Goal: Information Seeking & Learning: Check status

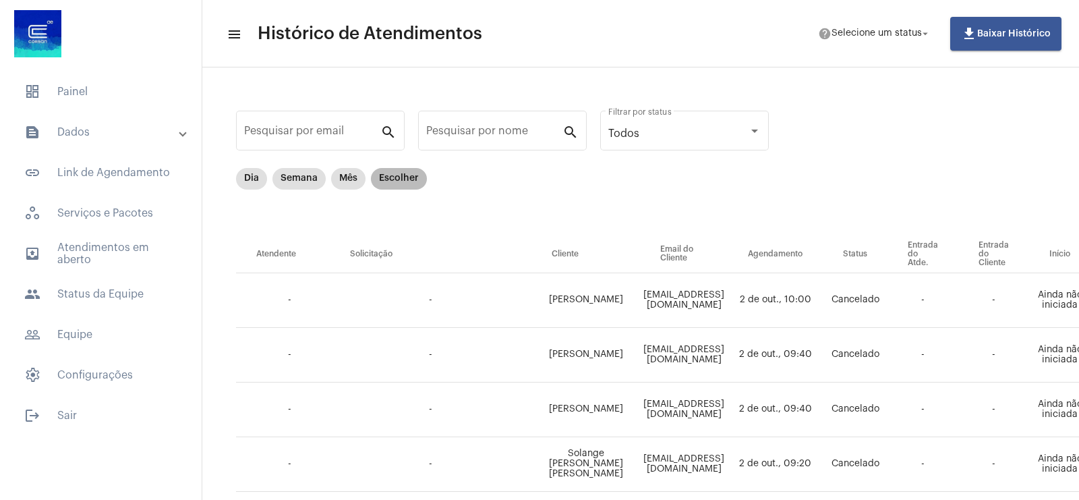
click at [409, 177] on mat-chip "Escolher" at bounding box center [399, 179] width 56 height 22
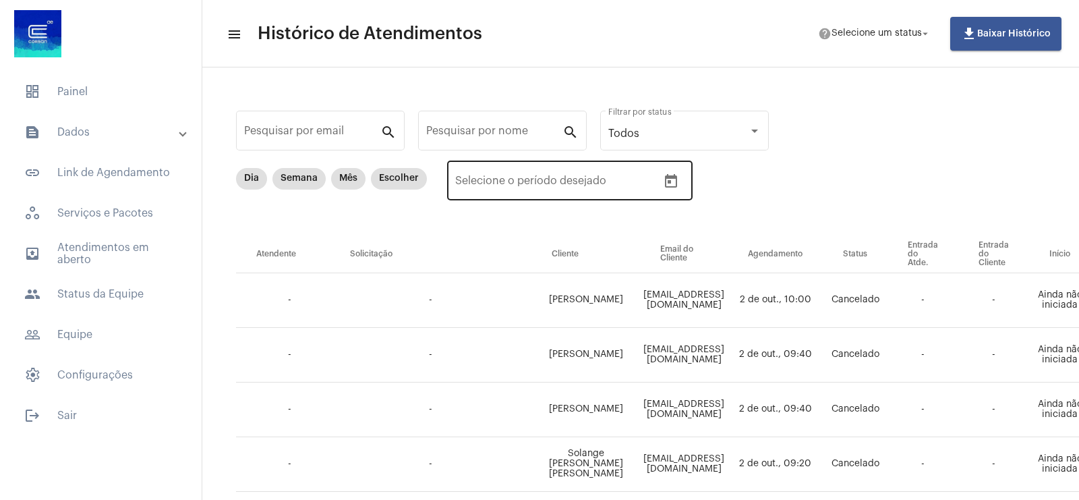
click at [672, 186] on icon "Open calendar" at bounding box center [671, 181] width 16 height 16
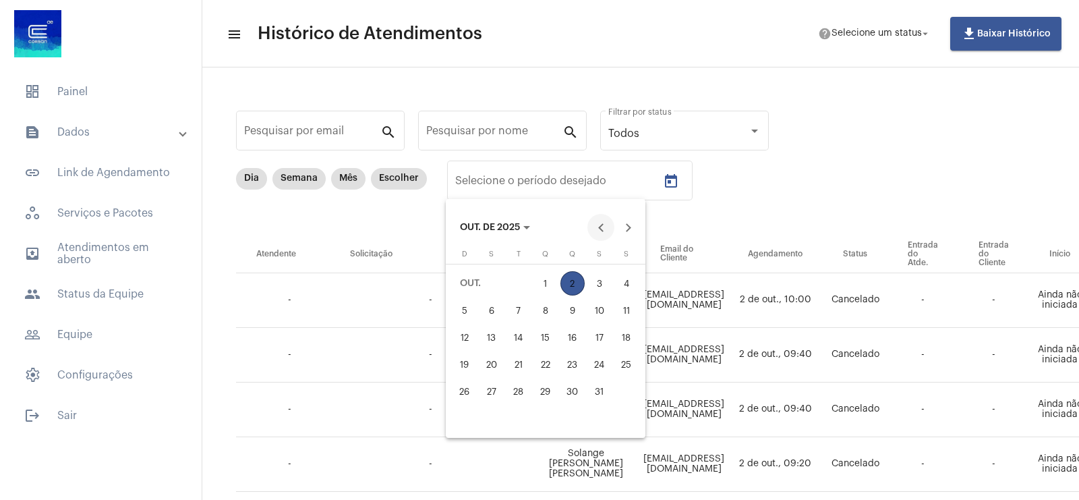
click at [598, 228] on button "Previous month" at bounding box center [600, 227] width 27 height 27
click at [607, 340] on div "12" at bounding box center [599, 337] width 24 height 24
type input "[DATE]"
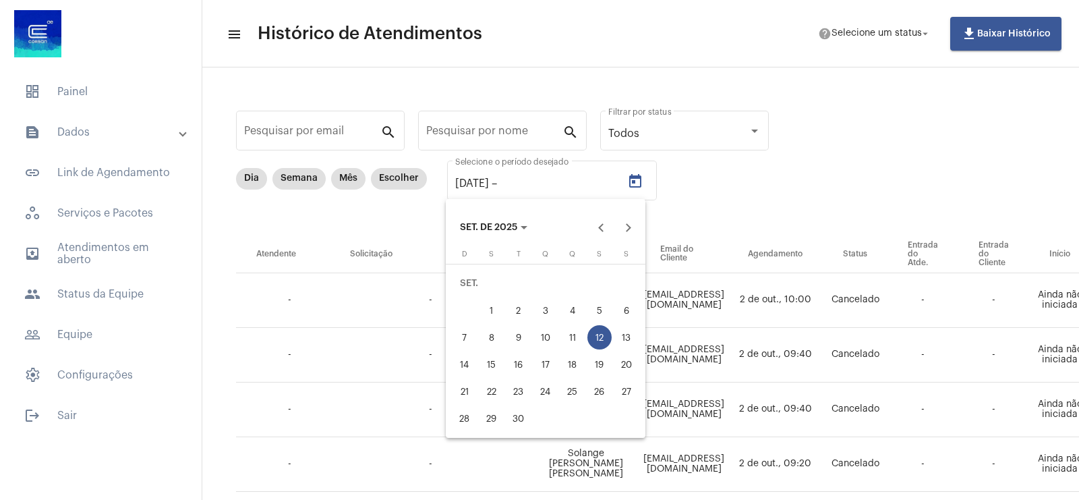
click at [607, 340] on div "12" at bounding box center [599, 337] width 24 height 24
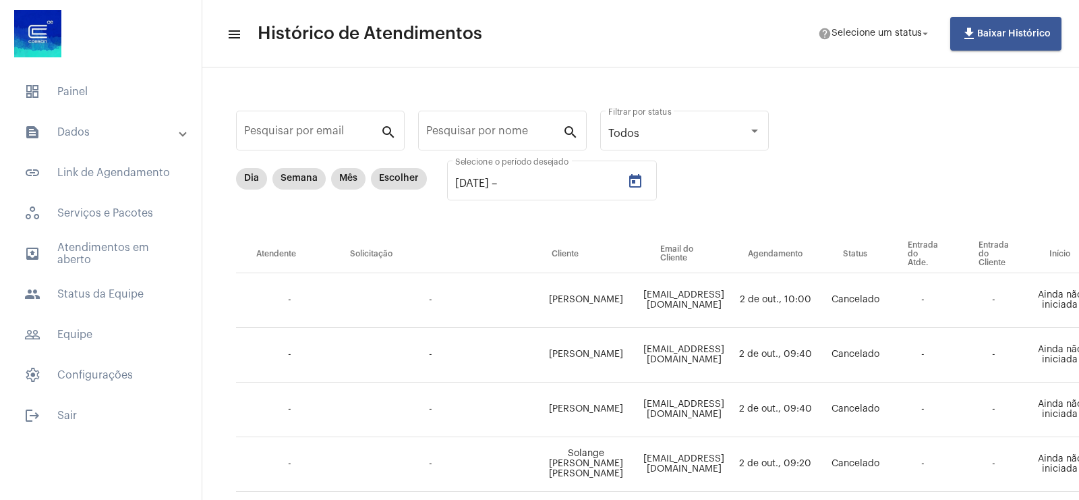
type input "[DATE]"
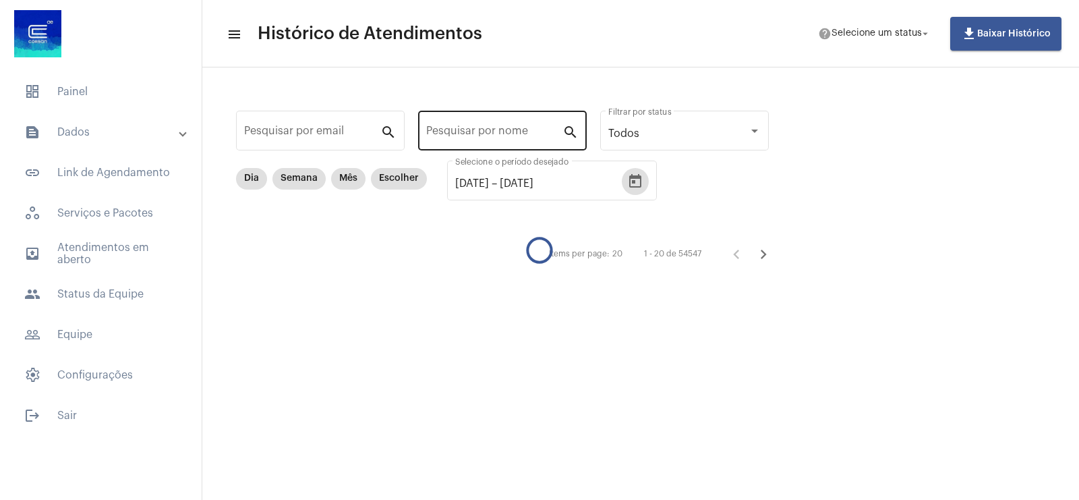
click at [462, 129] on input "Pesquisar por nome" at bounding box center [494, 133] width 136 height 12
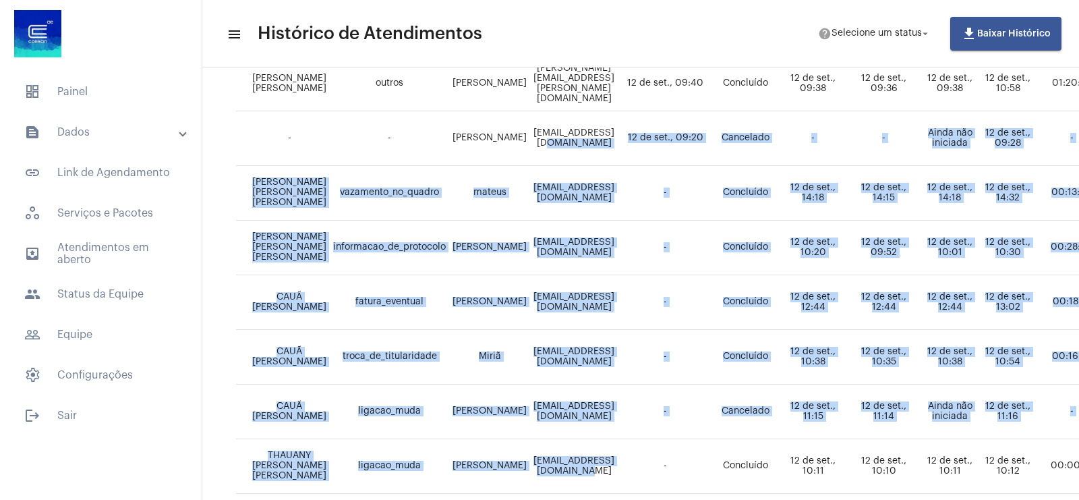
scroll to position [556, 0]
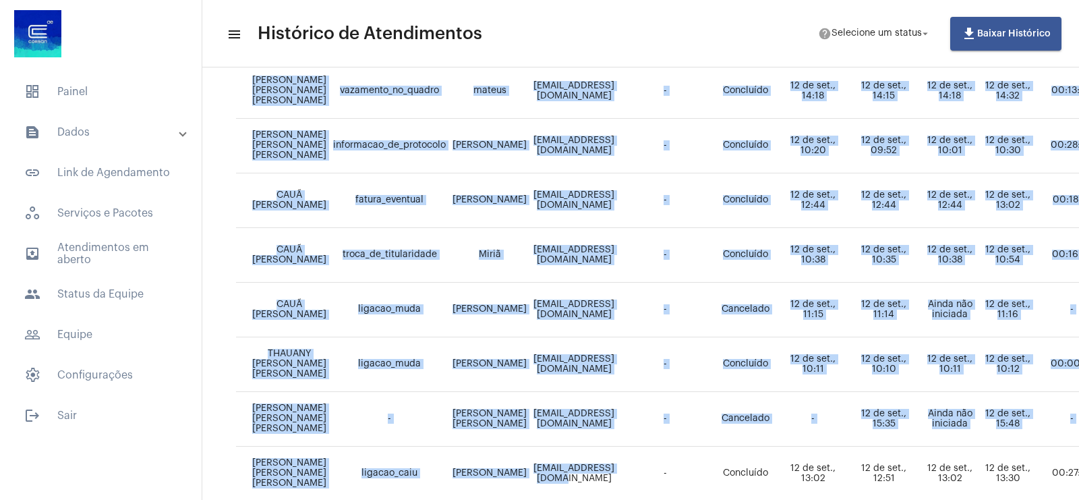
drag, startPoint x: 610, startPoint y: 483, endPoint x: 644, endPoint y: 483, distance: 33.7
click at [644, 483] on tbody "CAUÃ [PERSON_NAME] [PERSON_NAME] [PERSON_NAME] [PERSON_NAME][EMAIL_ADDRESS][DOM…" at bounding box center [921, 282] width 1371 height 1092
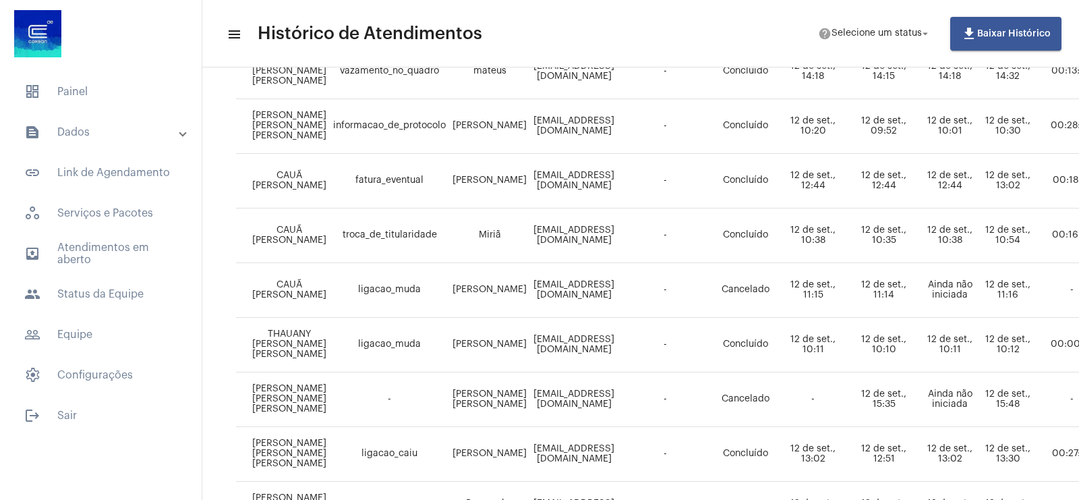
click at [618, 484] on td "[EMAIL_ADDRESS][DOMAIN_NAME]" at bounding box center [574, 508] width 88 height 55
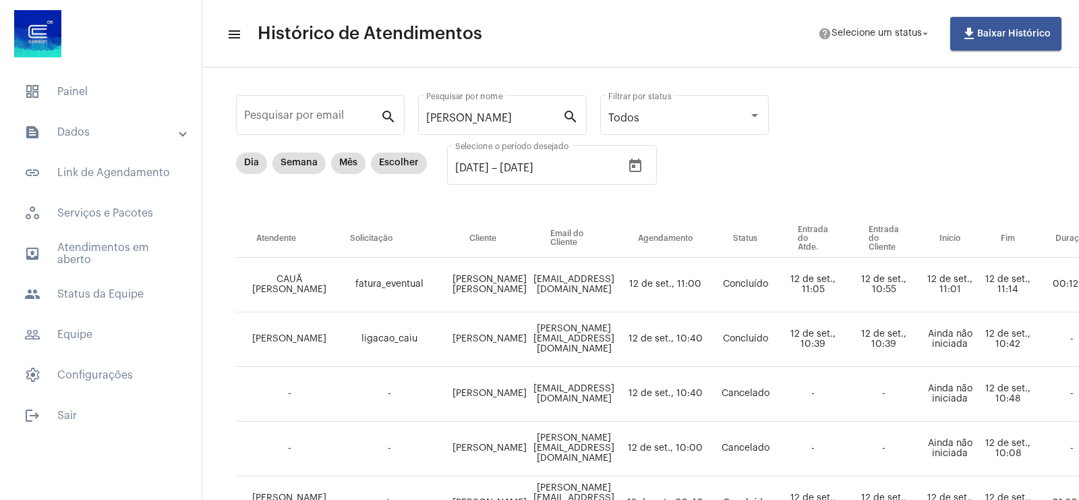
scroll to position [0, 0]
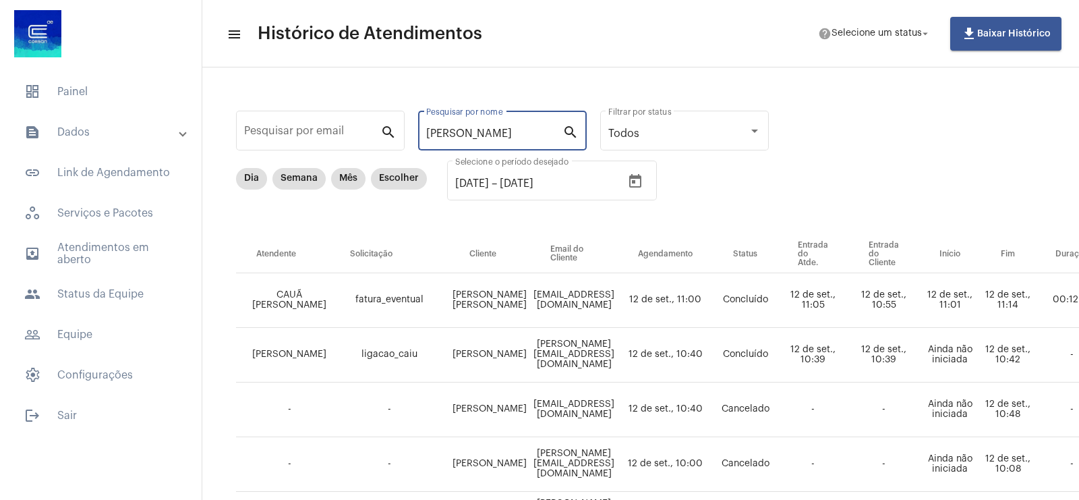
click at [495, 139] on input "[PERSON_NAME]" at bounding box center [494, 133] width 136 height 12
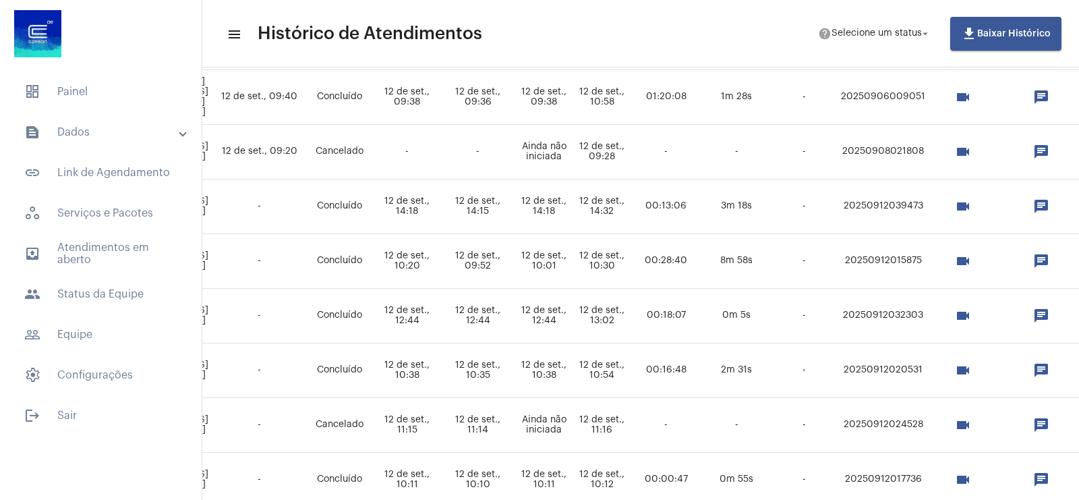
scroll to position [421, 436]
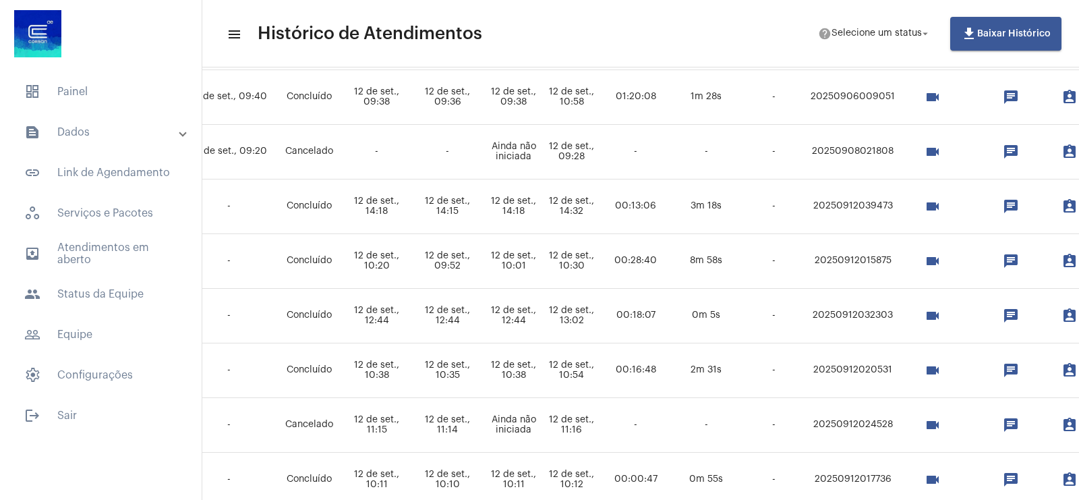
type input "cauã"
click at [940, 315] on mat-icon "videocam" at bounding box center [932, 315] width 16 height 16
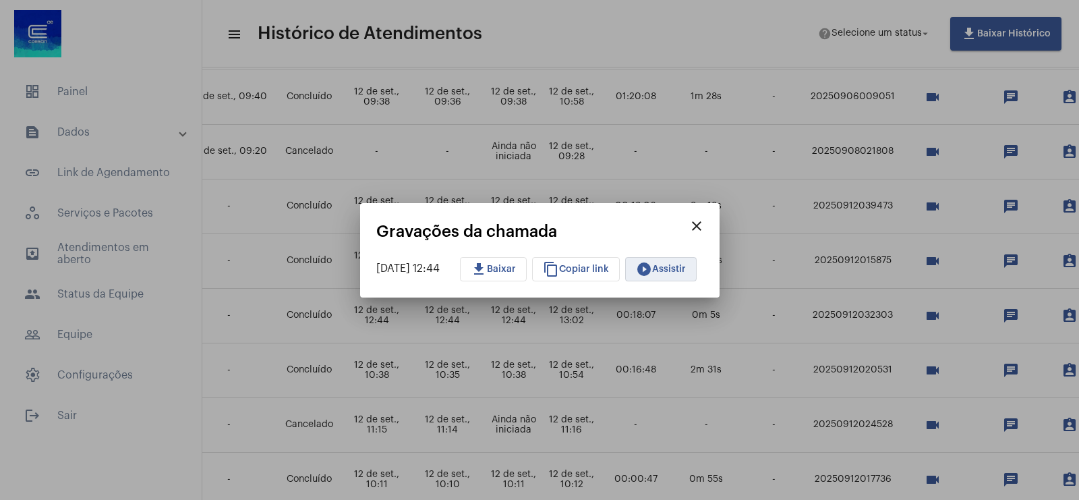
click at [686, 278] on button "play_circle_filled Assistir" at bounding box center [660, 269] width 71 height 24
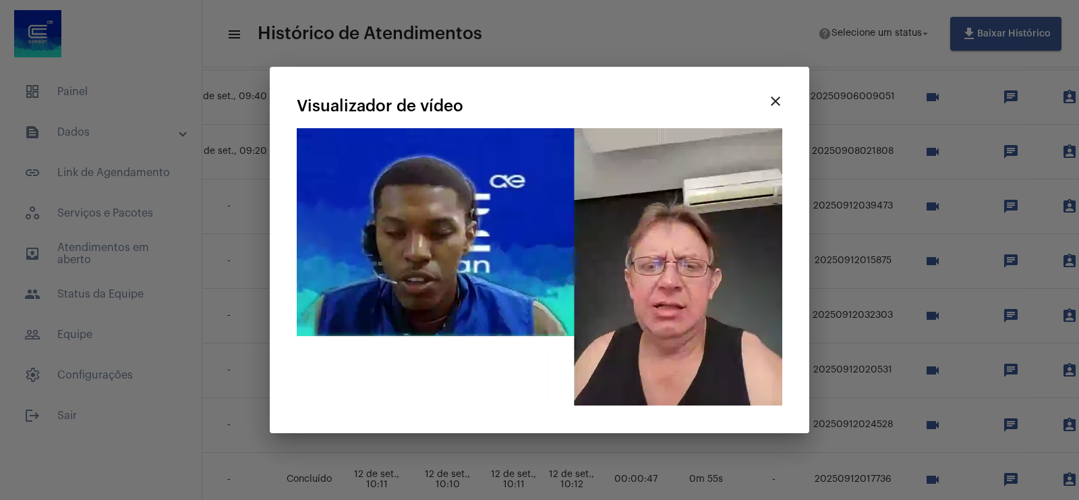
click at [544, 249] on video "Seu navegador não suporta a reprodução deste vídeo." at bounding box center [539, 266] width 485 height 277
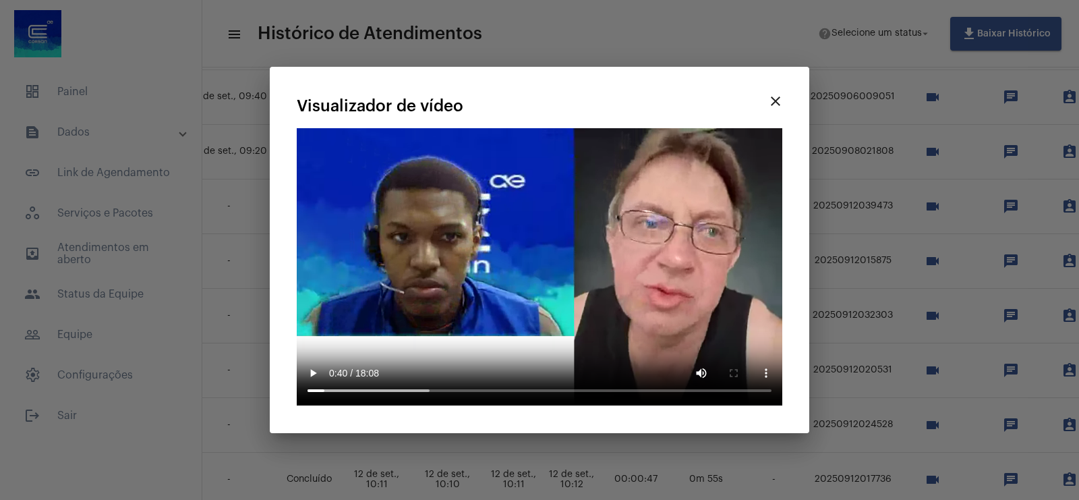
click at [779, 98] on mat-icon "close" at bounding box center [775, 101] width 16 height 16
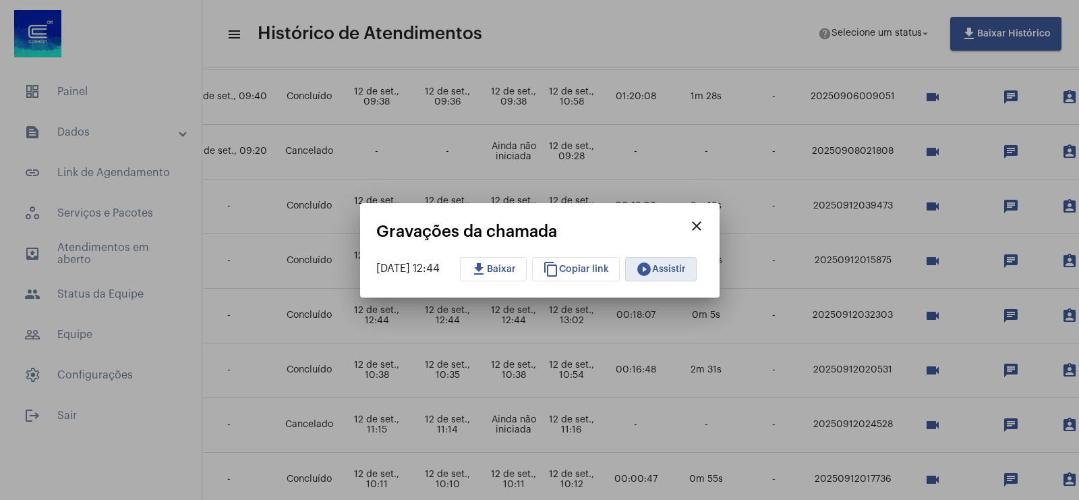
click at [704, 221] on mat-icon "close" at bounding box center [696, 226] width 16 height 16
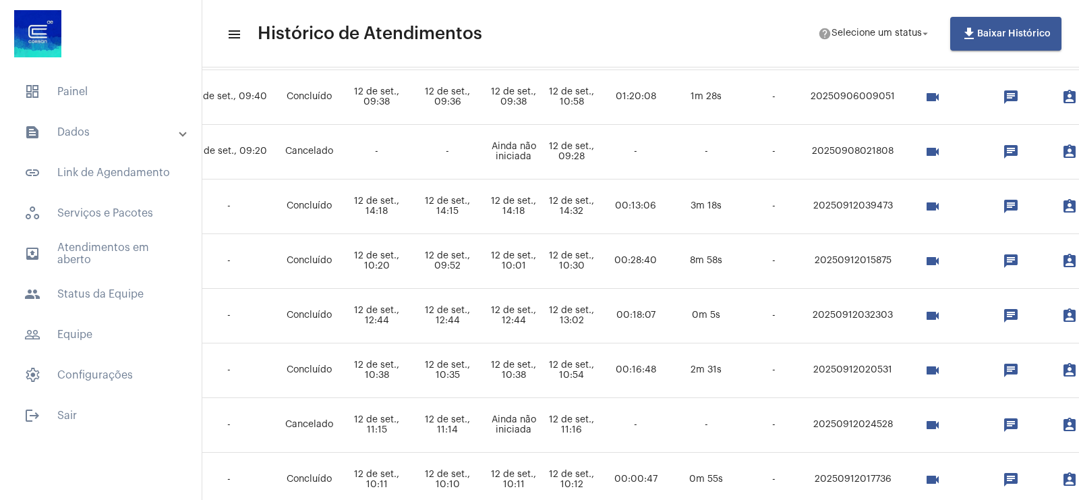
drag, startPoint x: 878, startPoint y: 317, endPoint x: 922, endPoint y: 313, distance: 43.9
click at [898, 313] on td "20250912032303" at bounding box center [852, 316] width 91 height 55
drag, startPoint x: 895, startPoint y: 312, endPoint x: 958, endPoint y: 311, distance: 63.4
click at [958, 311] on tr "CAUÃ [PERSON_NAME] [PERSON_NAME] [EMAIL_ADDRESS][DOMAIN_NAME] - Concluído 12 de…" at bounding box center [485, 316] width 1371 height 55
copy tr "20250912032303 videocam chat assignment_ind text_snippet_outlined"
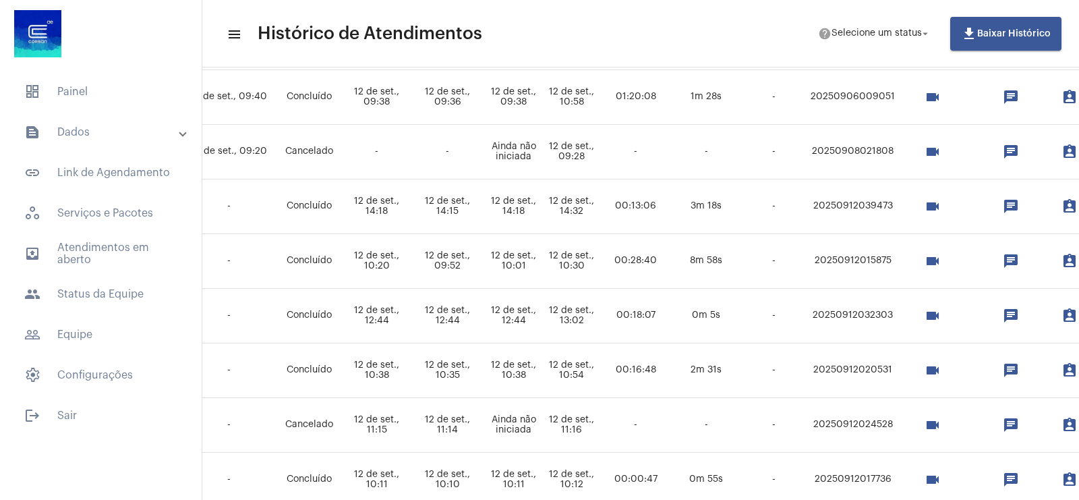
click at [885, 315] on td "20250912032303" at bounding box center [852, 316] width 91 height 55
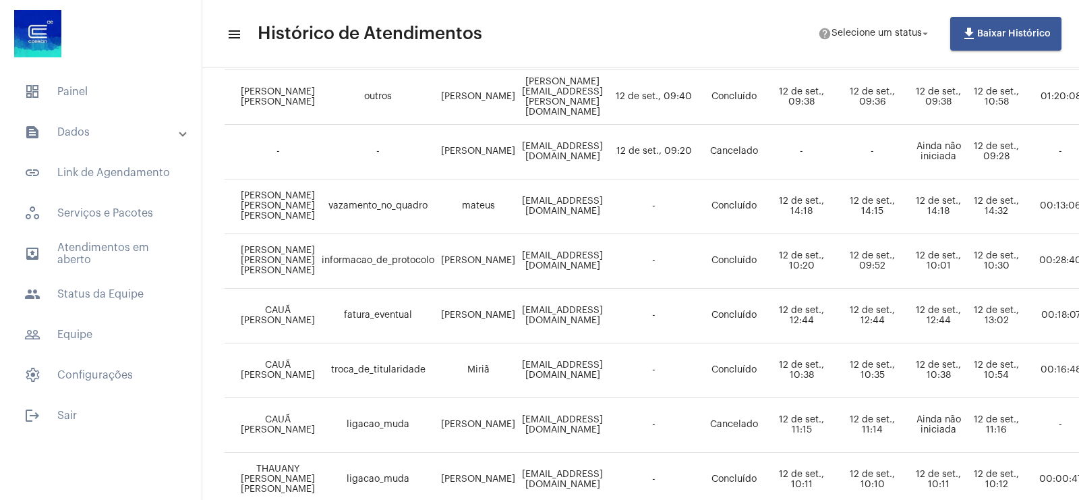
scroll to position [421, 11]
drag, startPoint x: 297, startPoint y: 332, endPoint x: 255, endPoint y: 301, distance: 52.2
click at [255, 301] on td "CAUÃ [PERSON_NAME]" at bounding box center [272, 316] width 94 height 55
copy td "CAUÃ [PERSON_NAME]"
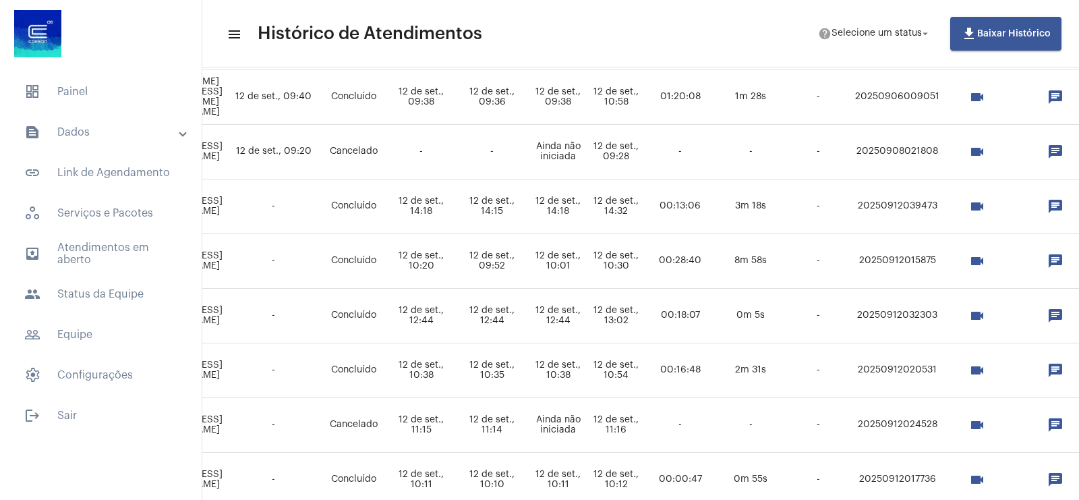
scroll to position [421, 404]
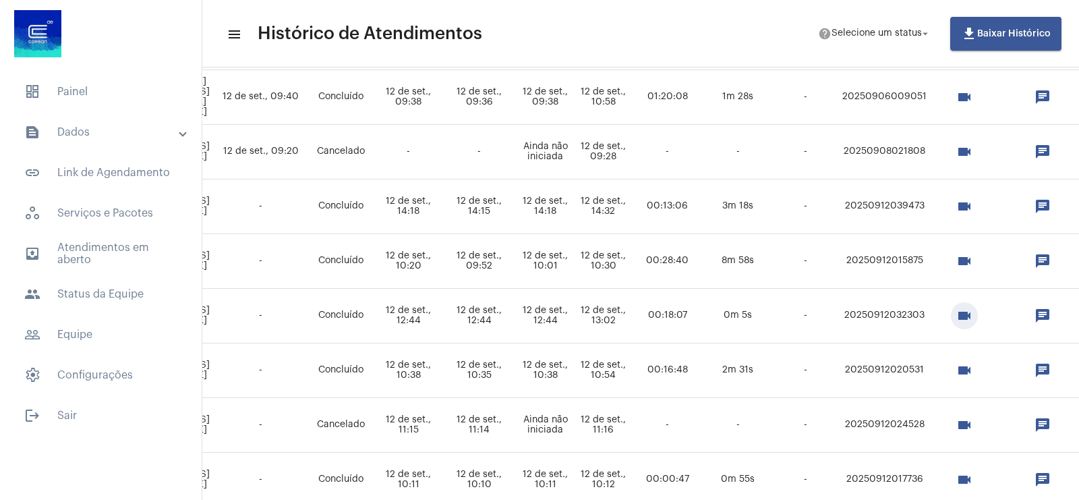
click at [972, 313] on mat-icon "videocam" at bounding box center [964, 315] width 16 height 16
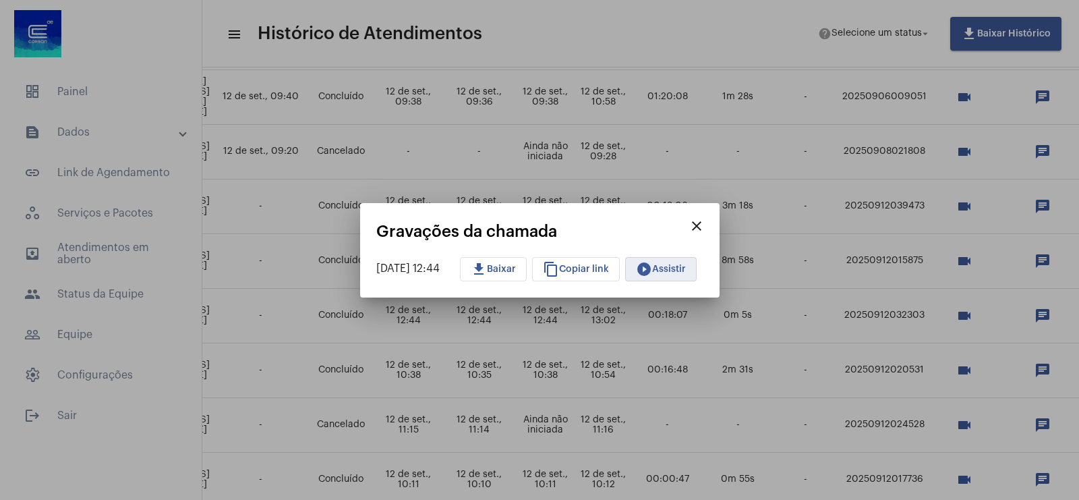
click at [652, 263] on mat-icon "play_circle_filled" at bounding box center [644, 269] width 16 height 16
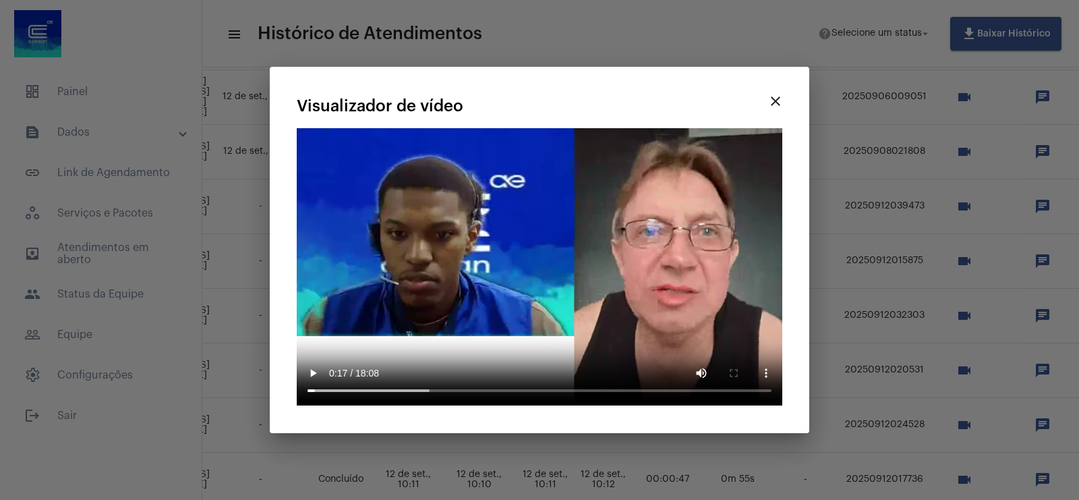
click at [784, 96] on button "close" at bounding box center [775, 100] width 27 height 27
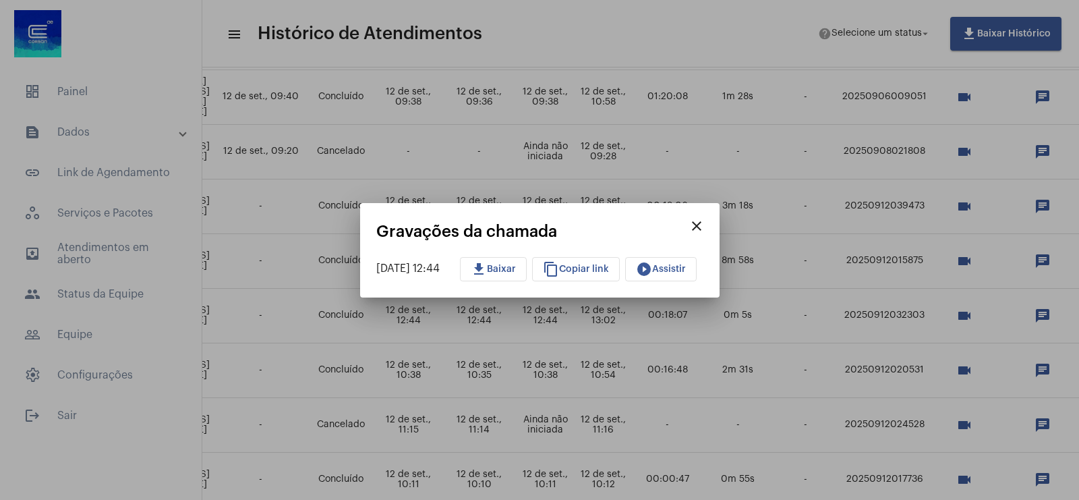
click at [704, 223] on mat-icon "close" at bounding box center [696, 226] width 16 height 16
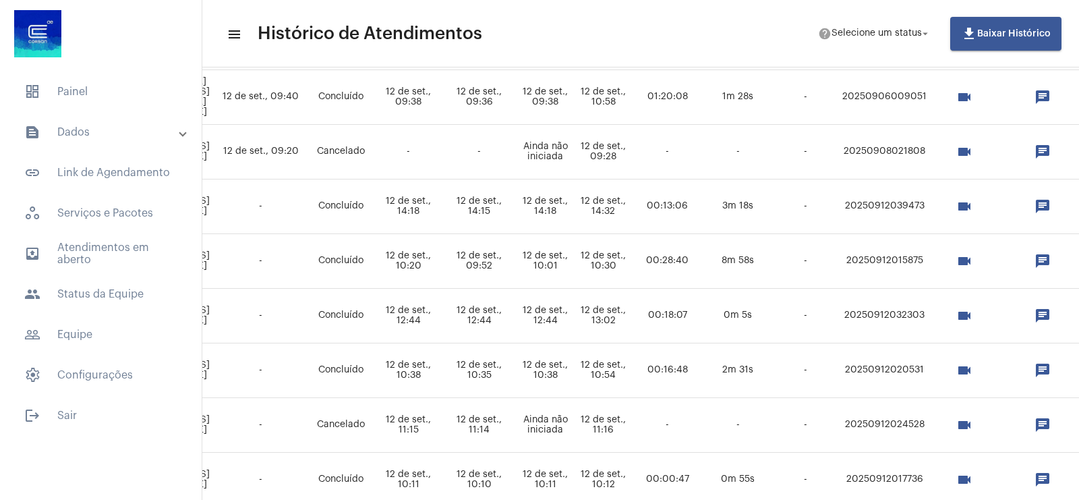
drag, startPoint x: 904, startPoint y: 326, endPoint x: 988, endPoint y: 318, distance: 83.9
click at [930, 318] on td "20250912032303" at bounding box center [884, 316] width 91 height 55
copy td "20250912032303"
